Goal: Information Seeking & Learning: Learn about a topic

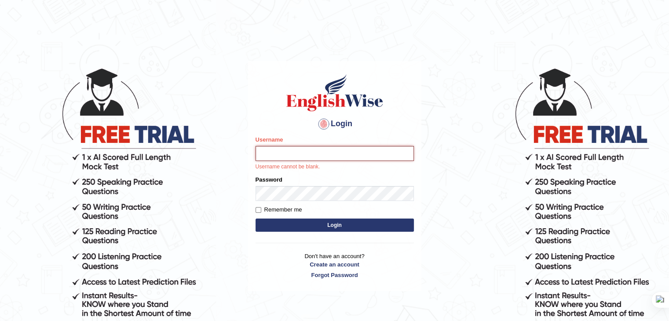
type input "[PERSON_NAME]"
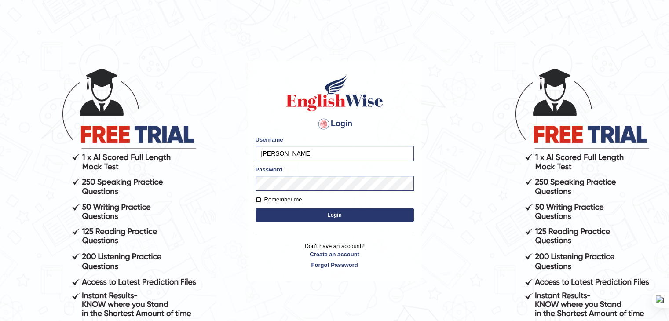
click at [257, 199] on input "Remember me" at bounding box center [259, 200] width 6 height 6
checkbox input "true"
click at [286, 220] on button "Login" at bounding box center [335, 215] width 158 height 13
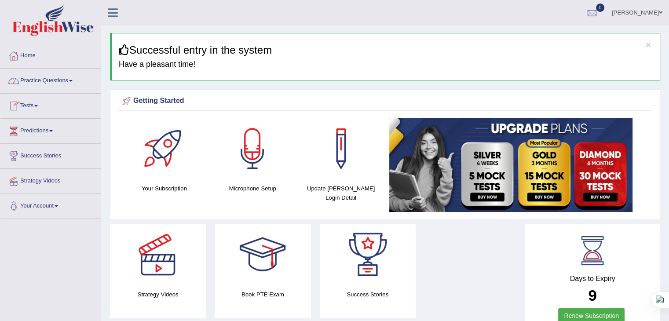
click at [68, 76] on link "Practice Questions" at bounding box center [50, 80] width 100 height 22
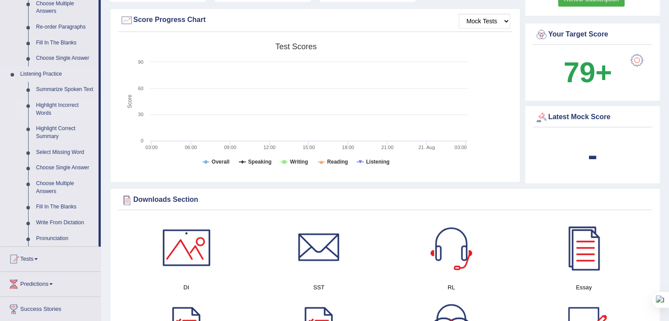
scroll to position [318, 0]
click at [62, 100] on link "Highlight Incorrect Words" at bounding box center [65, 108] width 66 height 23
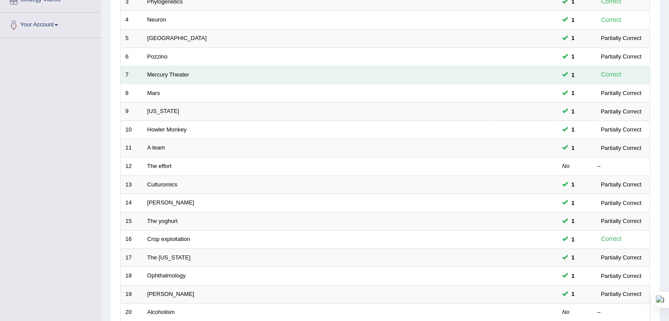
scroll to position [182, 0]
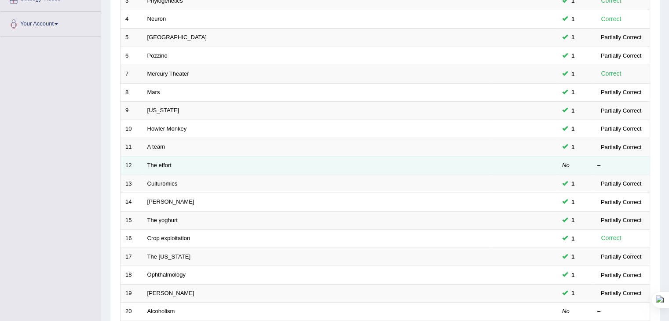
click at [297, 168] on td "The effort" at bounding box center [317, 165] width 349 height 18
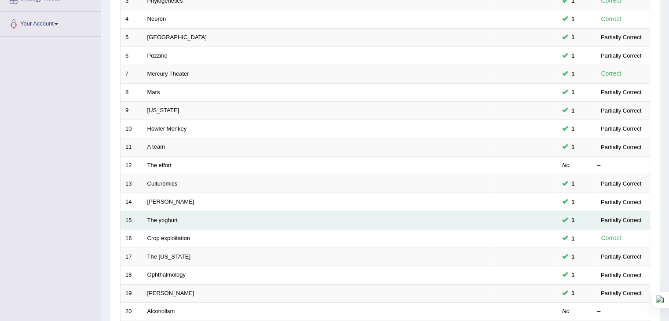
click at [378, 219] on td "The yoghurt" at bounding box center [317, 220] width 349 height 18
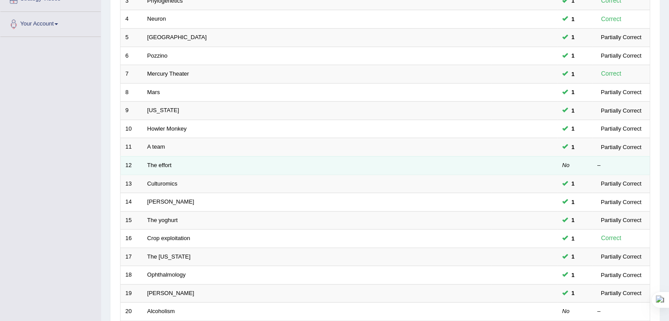
click at [296, 161] on td "The effort" at bounding box center [317, 165] width 349 height 18
click at [161, 162] on link "The effort" at bounding box center [159, 165] width 24 height 7
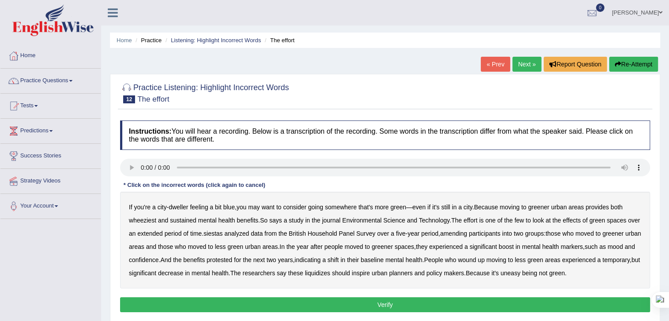
click at [143, 219] on b "wheeziest" at bounding box center [142, 220] width 27 height 7
click at [223, 235] on b "siestas" at bounding box center [213, 233] width 19 height 7
click at [468, 231] on b "amending" at bounding box center [453, 233] width 27 height 7
drag, startPoint x: 318, startPoint y: 198, endPoint x: 326, endPoint y: 208, distance: 13.2
click at [315, 207] on div "If you're a city - dweller feeling a bit blue , you may want to consider going …" at bounding box center [385, 240] width 530 height 97
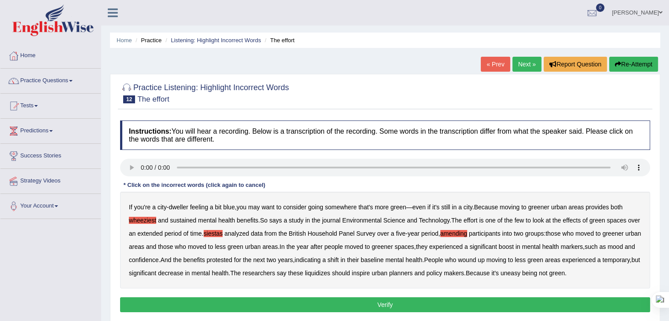
drag, startPoint x: 148, startPoint y: 179, endPoint x: 161, endPoint y: 185, distance: 15.2
click at [148, 178] on div "Instructions: You will hear a recording. Below is a transcription of the record…" at bounding box center [385, 217] width 535 height 203
click at [154, 181] on div "Instructions: You will hear a recording. Below is a transcription of the record…" at bounding box center [385, 217] width 535 height 203
